Goal: Check status: Check status

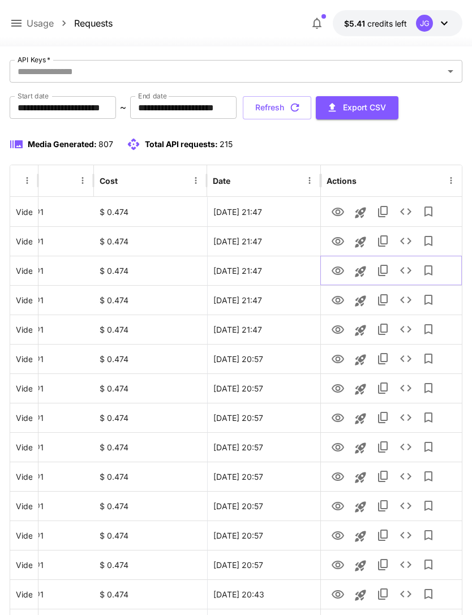
scroll to position [62, 0]
click at [341, 244] on icon "View" at bounding box center [338, 241] width 14 height 14
click at [331, 211] on icon "View" at bounding box center [338, 212] width 14 height 14
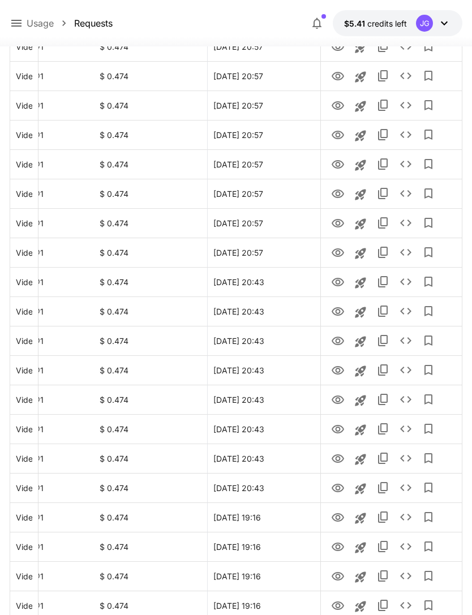
scroll to position [1142, 0]
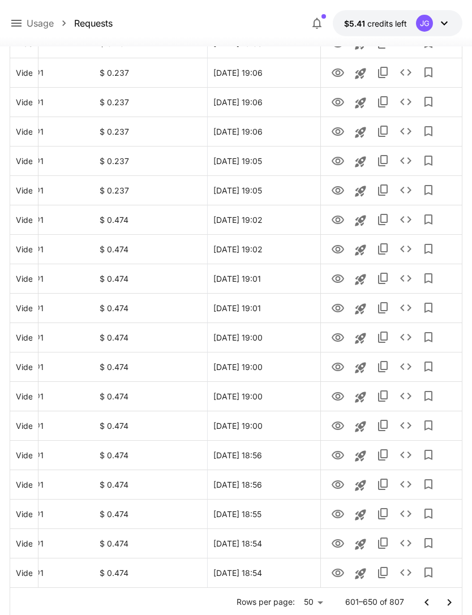
click at [431, 600] on icon "Go to previous page" at bounding box center [427, 603] width 14 height 14
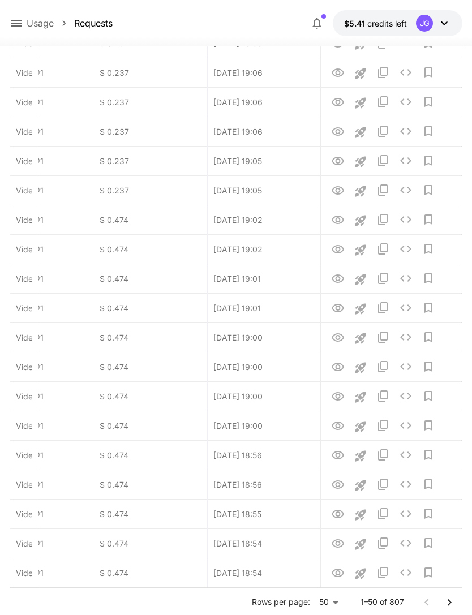
scroll to position [0, 0]
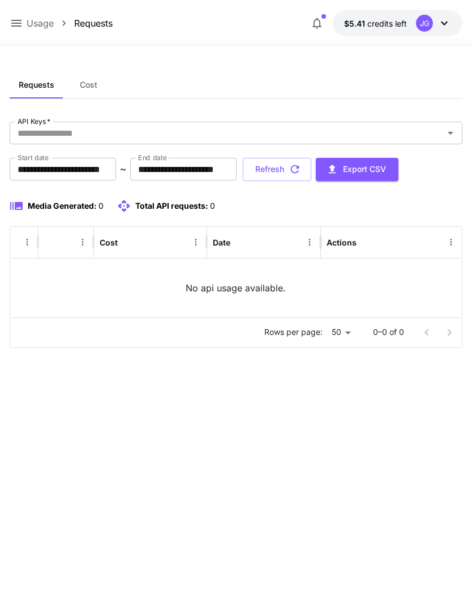
click at [20, 24] on icon at bounding box center [17, 23] width 14 height 14
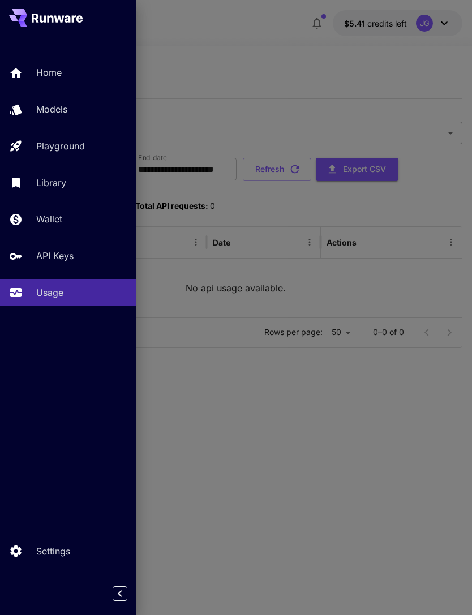
click at [64, 70] on div "Home" at bounding box center [81, 73] width 91 height 14
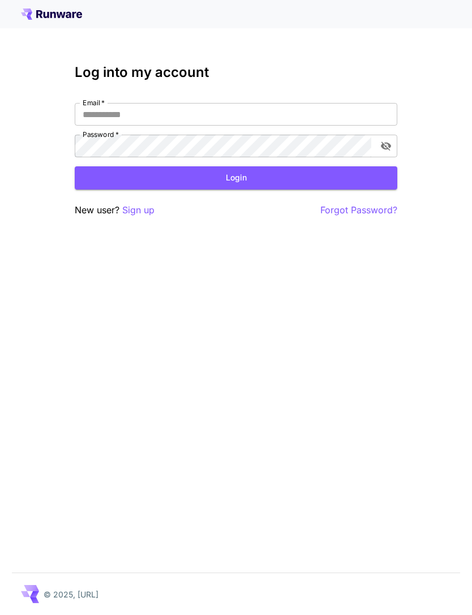
click at [233, 114] on input "Email   *" at bounding box center [236, 114] width 322 height 23
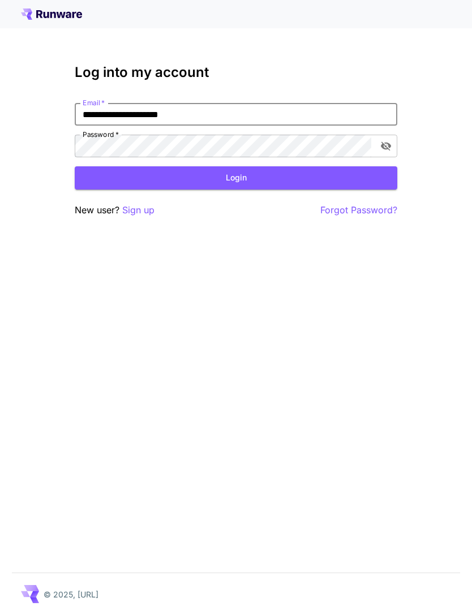
type input "**********"
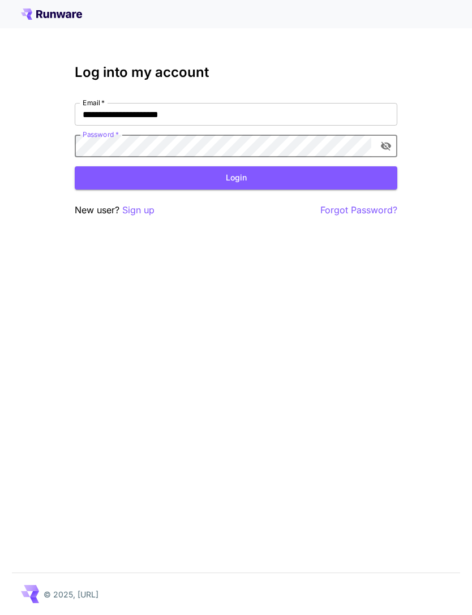
click at [267, 180] on button "Login" at bounding box center [236, 177] width 322 height 23
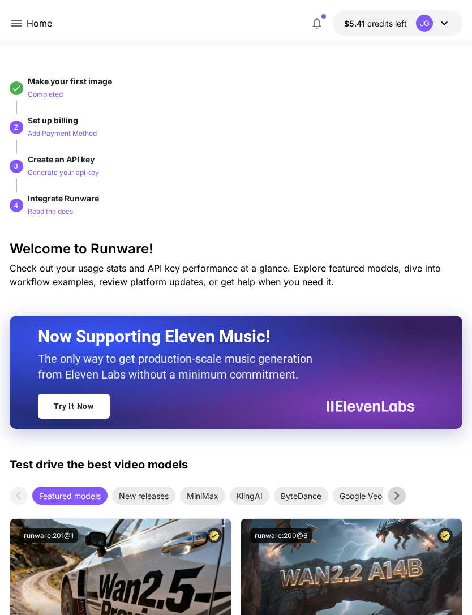
click at [19, 24] on icon at bounding box center [16, 23] width 10 height 7
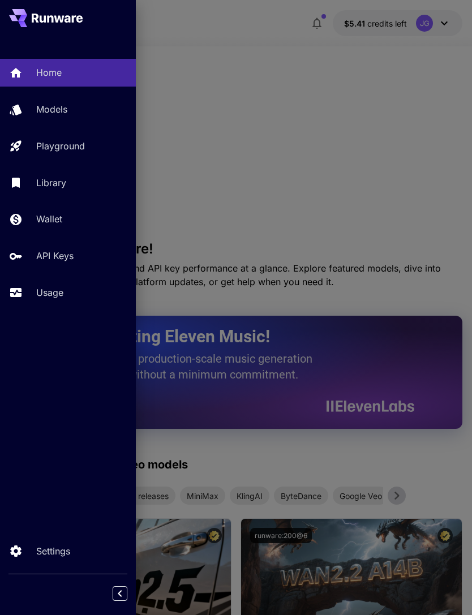
click at [58, 286] on p "Usage" at bounding box center [49, 293] width 27 height 14
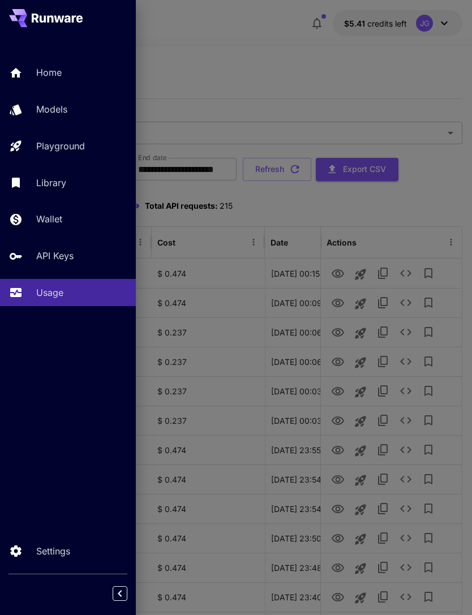
click at [384, 84] on div at bounding box center [236, 307] width 472 height 615
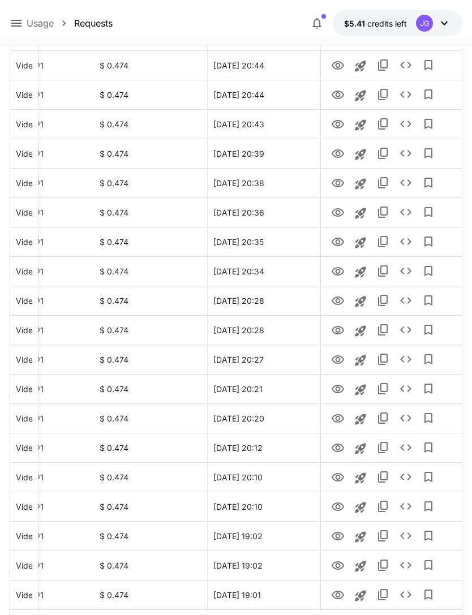
scroll to position [1142, 0]
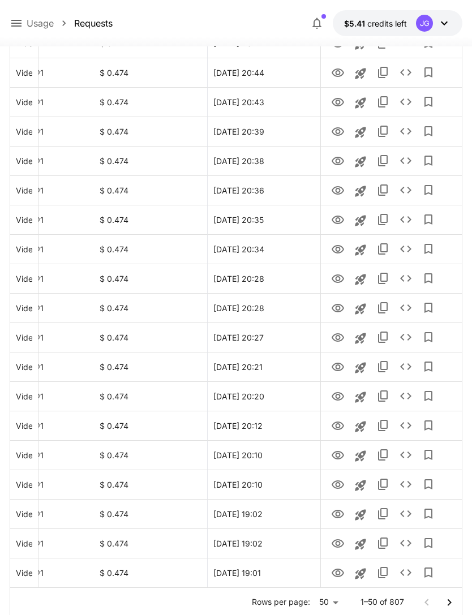
click at [450, 601] on icon "Go to next page" at bounding box center [449, 602] width 4 height 7
click at [449, 601] on icon "Go to next page" at bounding box center [449, 602] width 4 height 7
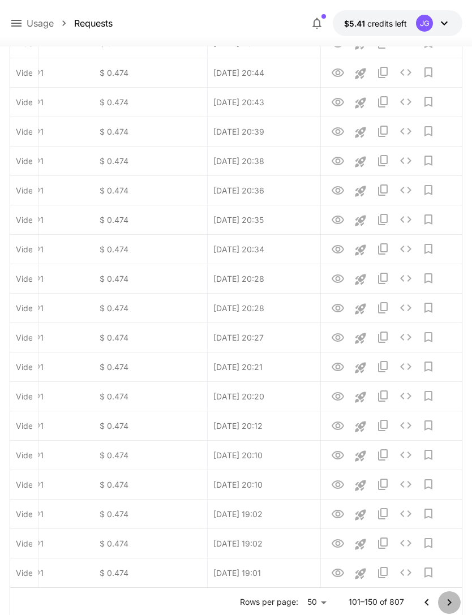
click at [453, 602] on icon "Go to next page" at bounding box center [449, 603] width 14 height 14
click at [452, 602] on icon "Go to next page" at bounding box center [449, 603] width 14 height 14
click at [450, 601] on icon "Go to next page" at bounding box center [449, 602] width 4 height 7
click at [450, 598] on icon "Go to next page" at bounding box center [449, 603] width 14 height 14
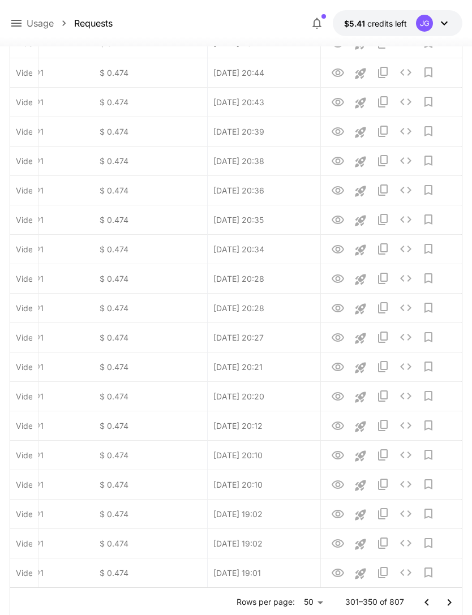
click at [450, 598] on icon "Go to next page" at bounding box center [449, 603] width 14 height 14
click at [446, 604] on icon "Go to next page" at bounding box center [449, 603] width 14 height 14
click at [445, 603] on icon "Go to next page" at bounding box center [449, 603] width 14 height 14
click at [448, 600] on icon "Go to next page" at bounding box center [449, 602] width 4 height 7
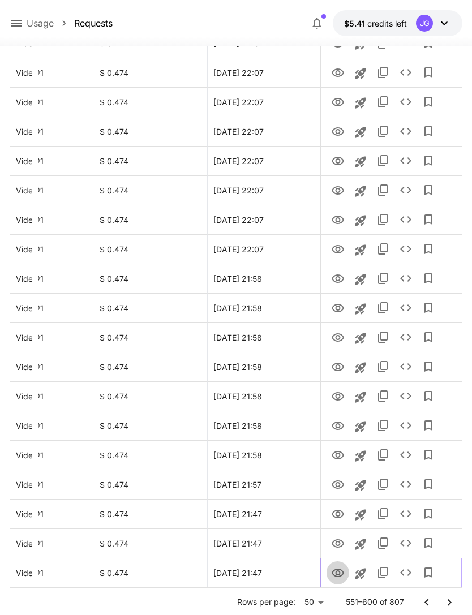
click at [339, 568] on icon "View" at bounding box center [338, 573] width 14 height 14
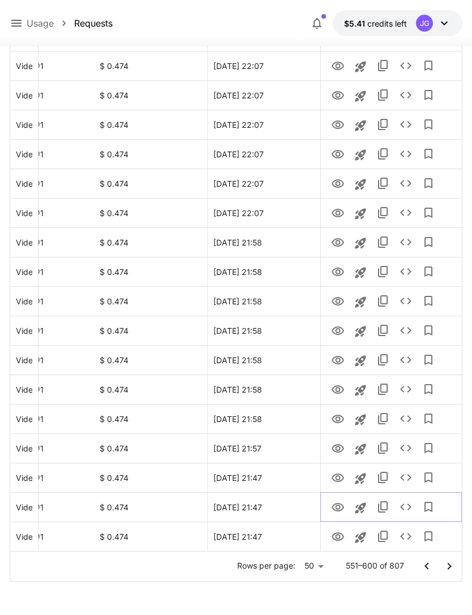
click at [341, 507] on icon "View" at bounding box center [338, 508] width 14 height 14
click at [340, 476] on icon "View" at bounding box center [338, 478] width 14 height 14
click at [339, 452] on icon "View" at bounding box center [338, 448] width 12 height 8
click at [341, 418] on icon "View" at bounding box center [338, 419] width 14 height 14
click at [338, 391] on icon "View" at bounding box center [338, 389] width 12 height 8
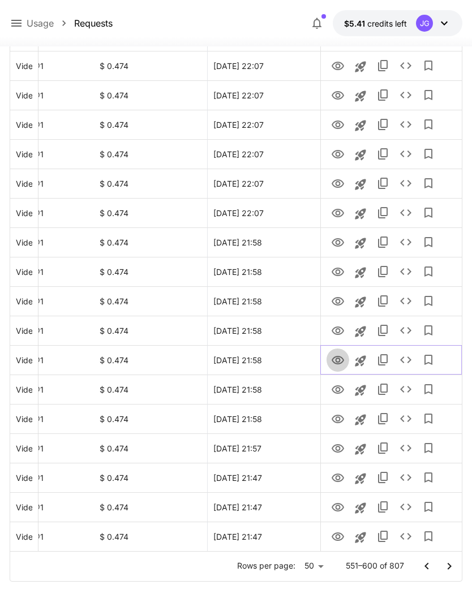
click at [337, 361] on icon "View" at bounding box center [338, 360] width 12 height 8
click at [339, 330] on icon "View" at bounding box center [338, 330] width 12 height 8
click at [338, 301] on icon "View" at bounding box center [338, 302] width 14 height 14
click at [333, 273] on icon "View" at bounding box center [338, 272] width 12 height 8
click at [339, 243] on icon "View" at bounding box center [338, 242] width 12 height 8
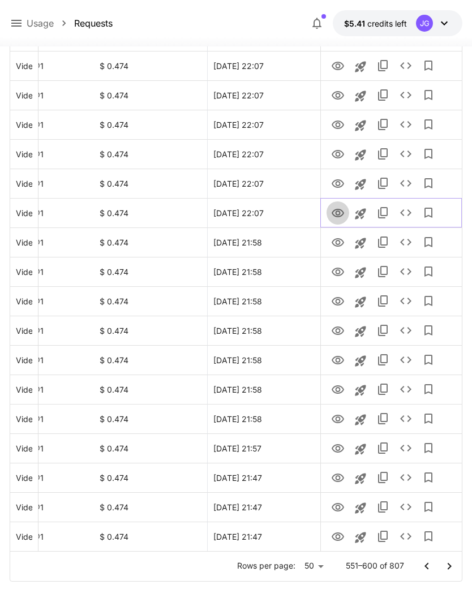
click at [338, 212] on icon "View" at bounding box center [338, 214] width 14 height 14
click at [337, 186] on icon "View" at bounding box center [338, 184] width 14 height 14
click at [339, 154] on icon "View" at bounding box center [338, 154] width 12 height 8
click at [340, 122] on icon "View" at bounding box center [338, 125] width 14 height 14
click at [342, 89] on icon "View" at bounding box center [338, 96] width 14 height 14
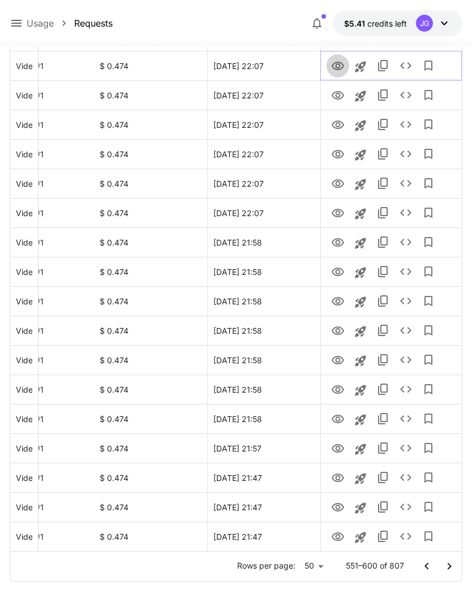
click at [336, 65] on icon "View" at bounding box center [338, 66] width 12 height 8
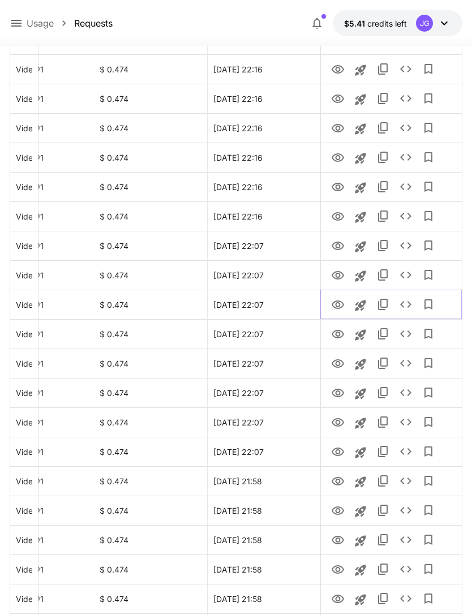
scroll to position [937, 0]
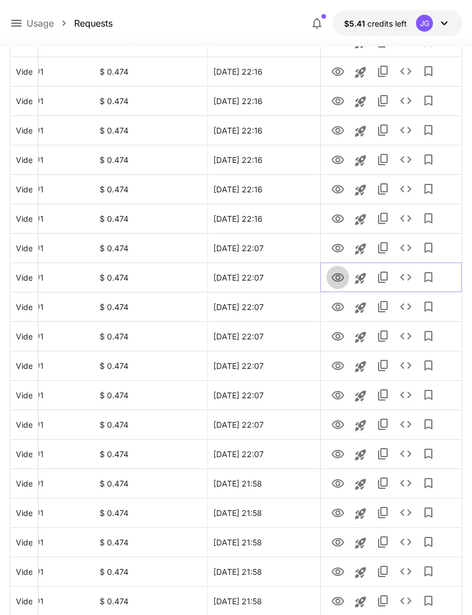
click at [337, 282] on icon "View" at bounding box center [338, 278] width 14 height 14
click at [339, 250] on icon "View" at bounding box center [338, 249] width 14 height 14
click at [337, 221] on icon "View" at bounding box center [338, 218] width 12 height 8
click at [342, 188] on icon "View" at bounding box center [338, 189] width 12 height 8
click at [335, 160] on icon "View" at bounding box center [338, 160] width 14 height 14
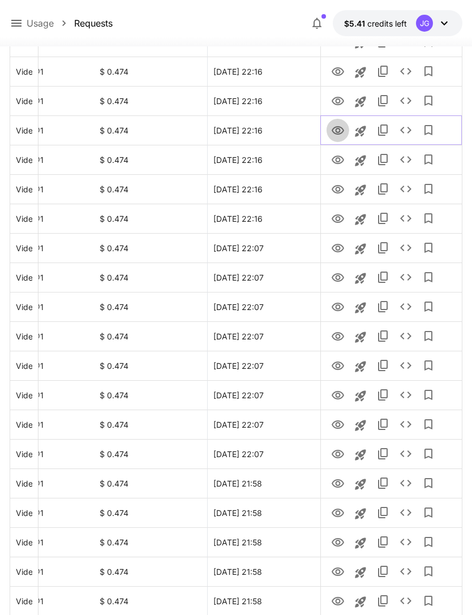
click at [333, 131] on icon "View" at bounding box center [338, 130] width 12 height 8
click at [341, 98] on icon "View" at bounding box center [338, 101] width 12 height 8
click at [340, 68] on icon "View" at bounding box center [338, 71] width 12 height 8
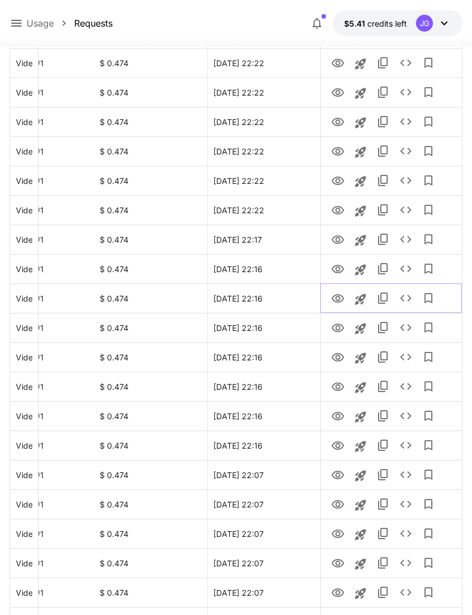
scroll to position [712, 0]
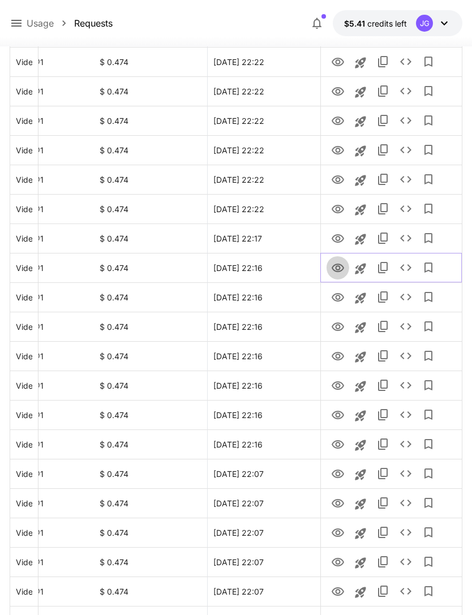
click at [337, 267] on icon "View" at bounding box center [338, 268] width 14 height 14
click at [338, 239] on icon "View" at bounding box center [338, 239] width 14 height 14
click at [344, 212] on icon "View" at bounding box center [338, 210] width 14 height 14
click at [341, 177] on icon "View" at bounding box center [338, 179] width 12 height 8
click at [341, 149] on icon "View" at bounding box center [338, 151] width 14 height 14
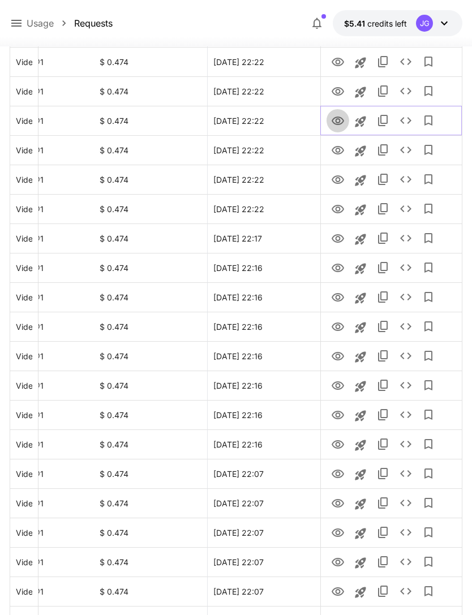
click at [339, 119] on icon "View" at bounding box center [338, 121] width 12 height 8
click at [341, 88] on icon "View" at bounding box center [338, 91] width 12 height 8
click at [339, 60] on icon "View" at bounding box center [338, 62] width 12 height 8
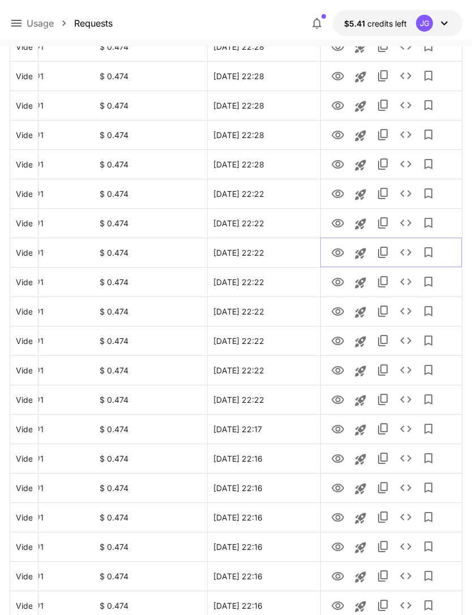
scroll to position [522, 0]
click at [339, 223] on icon "View" at bounding box center [338, 222] width 12 height 8
click at [338, 192] on icon "View" at bounding box center [338, 194] width 14 height 14
click at [339, 161] on icon "View" at bounding box center [338, 164] width 14 height 14
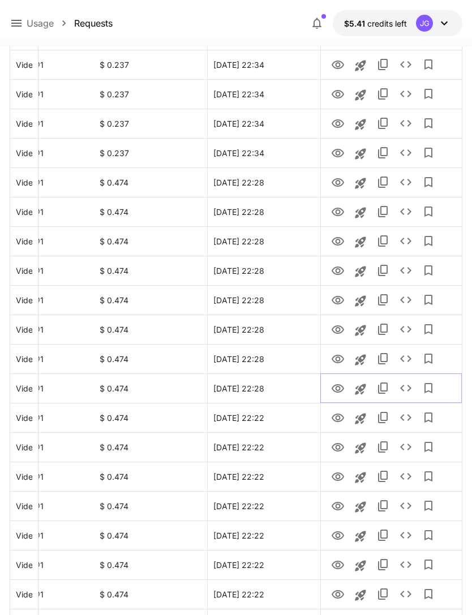
scroll to position [333, 0]
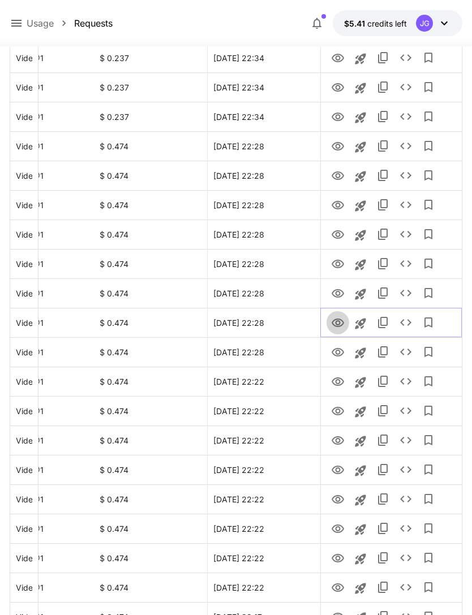
click at [338, 326] on icon "View" at bounding box center [338, 323] width 12 height 8
click at [341, 294] on icon "View" at bounding box center [338, 294] width 14 height 14
click at [341, 260] on icon "View" at bounding box center [338, 264] width 14 height 14
click at [342, 233] on icon "View" at bounding box center [338, 235] width 14 height 14
click at [341, 263] on icon "View" at bounding box center [338, 264] width 14 height 14
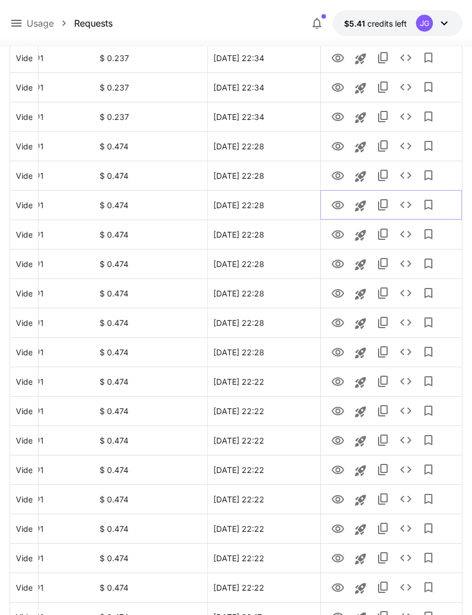
click at [339, 202] on icon "View" at bounding box center [338, 206] width 14 height 14
click at [340, 173] on icon "View" at bounding box center [338, 176] width 14 height 14
click at [338, 145] on icon "View" at bounding box center [338, 147] width 14 height 14
click at [341, 113] on icon "View" at bounding box center [338, 117] width 14 height 14
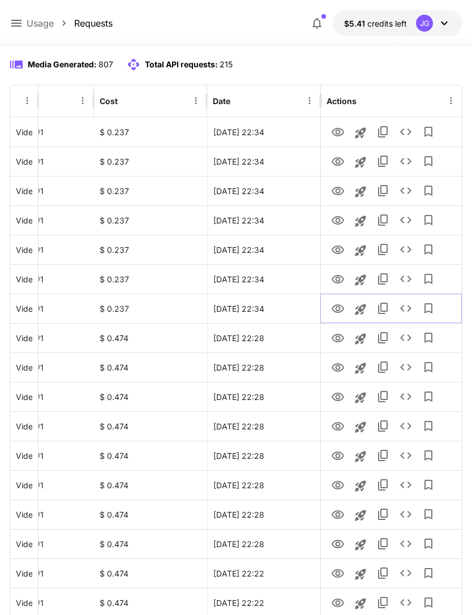
scroll to position [141, 0]
click at [343, 281] on icon "View" at bounding box center [338, 280] width 12 height 8
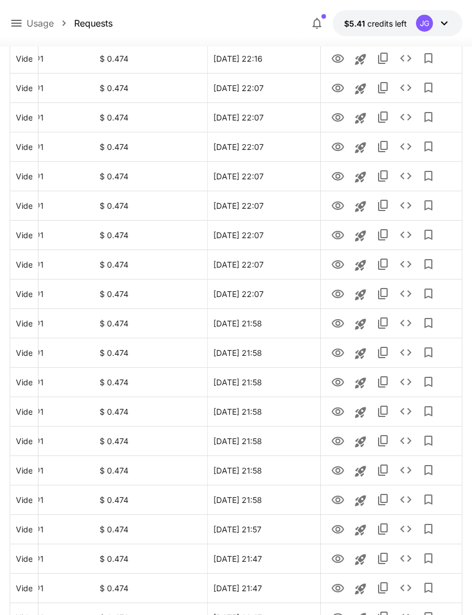
scroll to position [1142, 0]
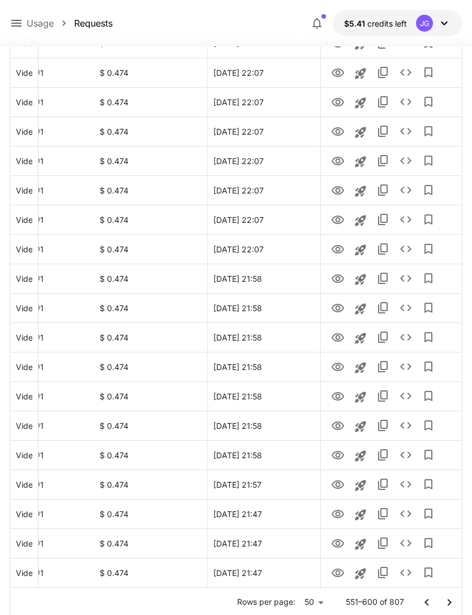
click at [428, 603] on icon "Go to previous page" at bounding box center [427, 603] width 14 height 14
click at [337, 543] on icon "View" at bounding box center [338, 544] width 14 height 14
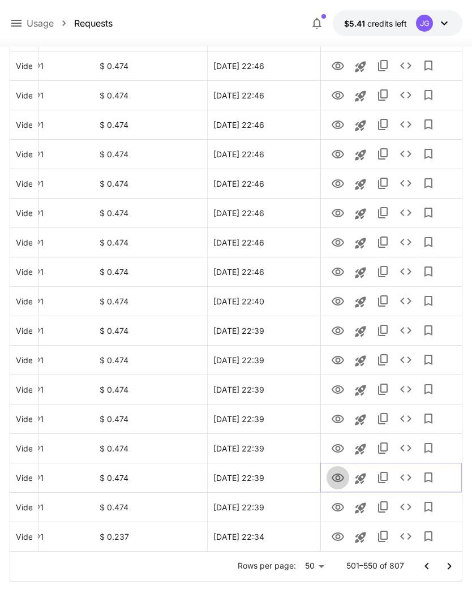
click at [342, 479] on icon "View" at bounding box center [338, 478] width 12 height 8
click at [339, 450] on icon "View" at bounding box center [338, 449] width 14 height 14
click at [342, 419] on icon "View" at bounding box center [338, 419] width 14 height 14
click at [338, 393] on icon "View" at bounding box center [338, 389] width 12 height 8
click at [338, 362] on icon "View" at bounding box center [338, 360] width 12 height 8
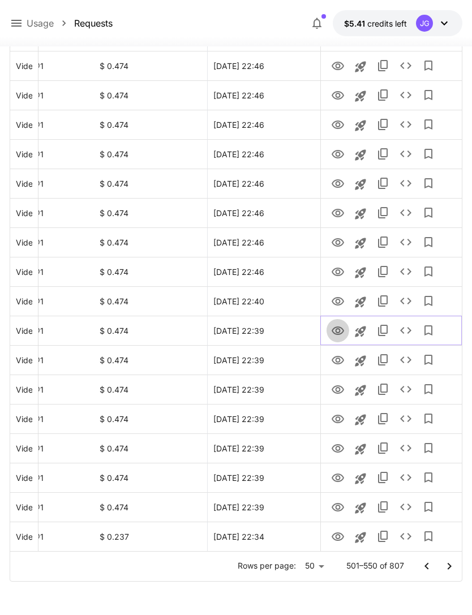
click at [339, 332] on icon "View" at bounding box center [338, 330] width 12 height 8
click at [341, 301] on icon "View" at bounding box center [338, 302] width 14 height 14
click at [335, 271] on icon "View" at bounding box center [338, 272] width 14 height 14
